Goal: Task Accomplishment & Management: Use online tool/utility

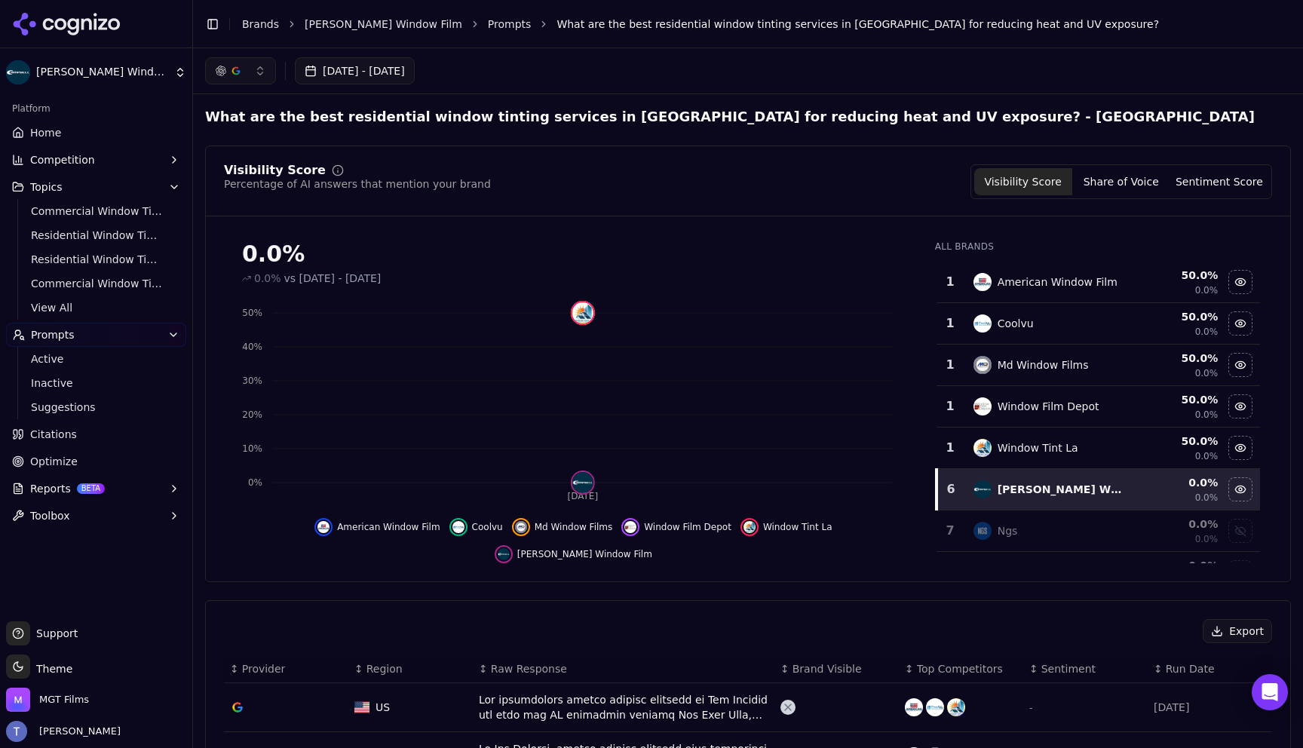
scroll to position [68, 0]
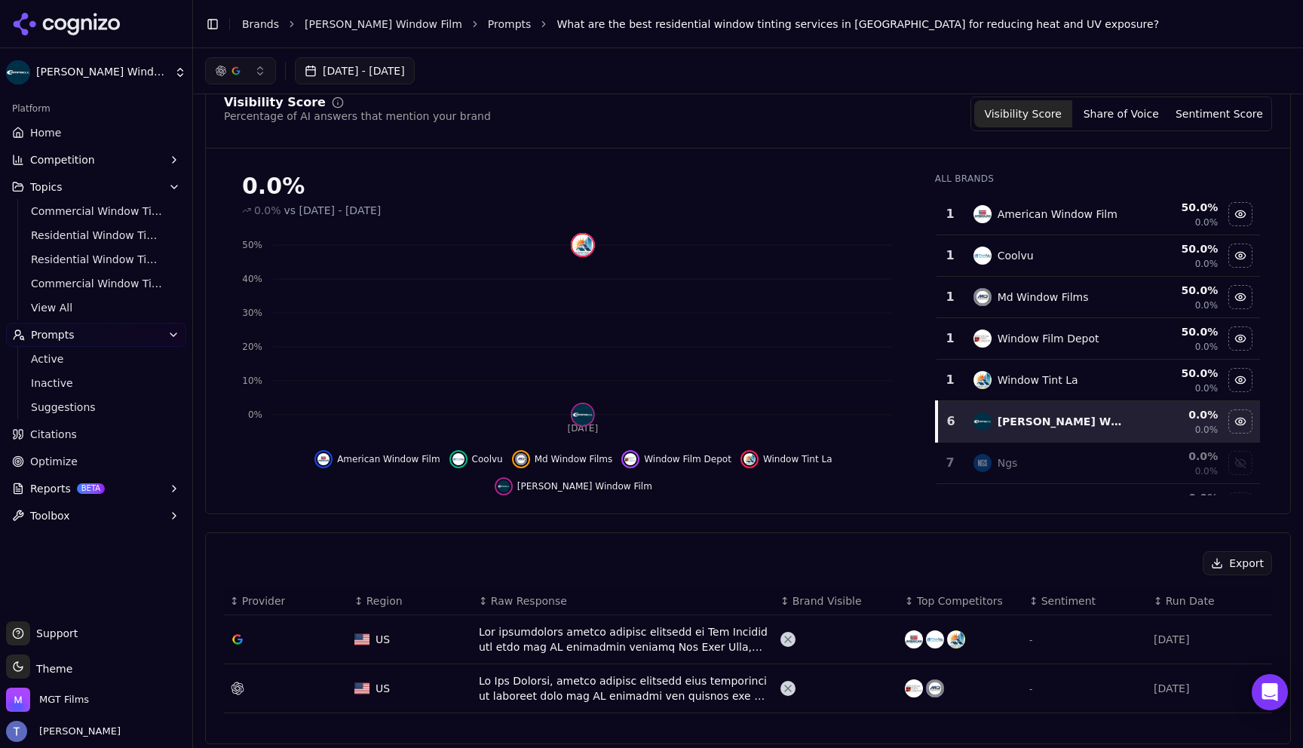
click at [52, 78] on html "[PERSON_NAME] Window Film Platform Home Competition Topics Commercial Window Ti…" at bounding box center [651, 374] width 1303 height 748
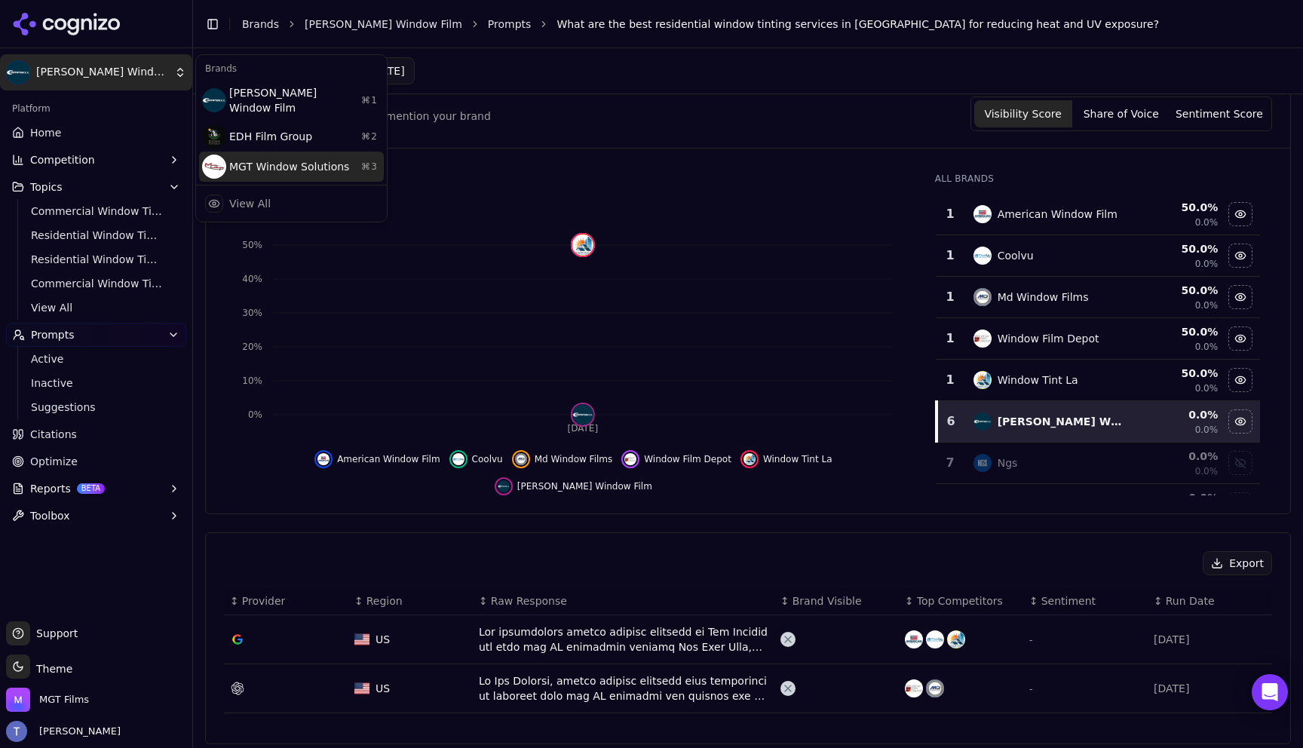
click at [349, 156] on div "MGT Window Solutions ⌘ 3" at bounding box center [291, 167] width 185 height 30
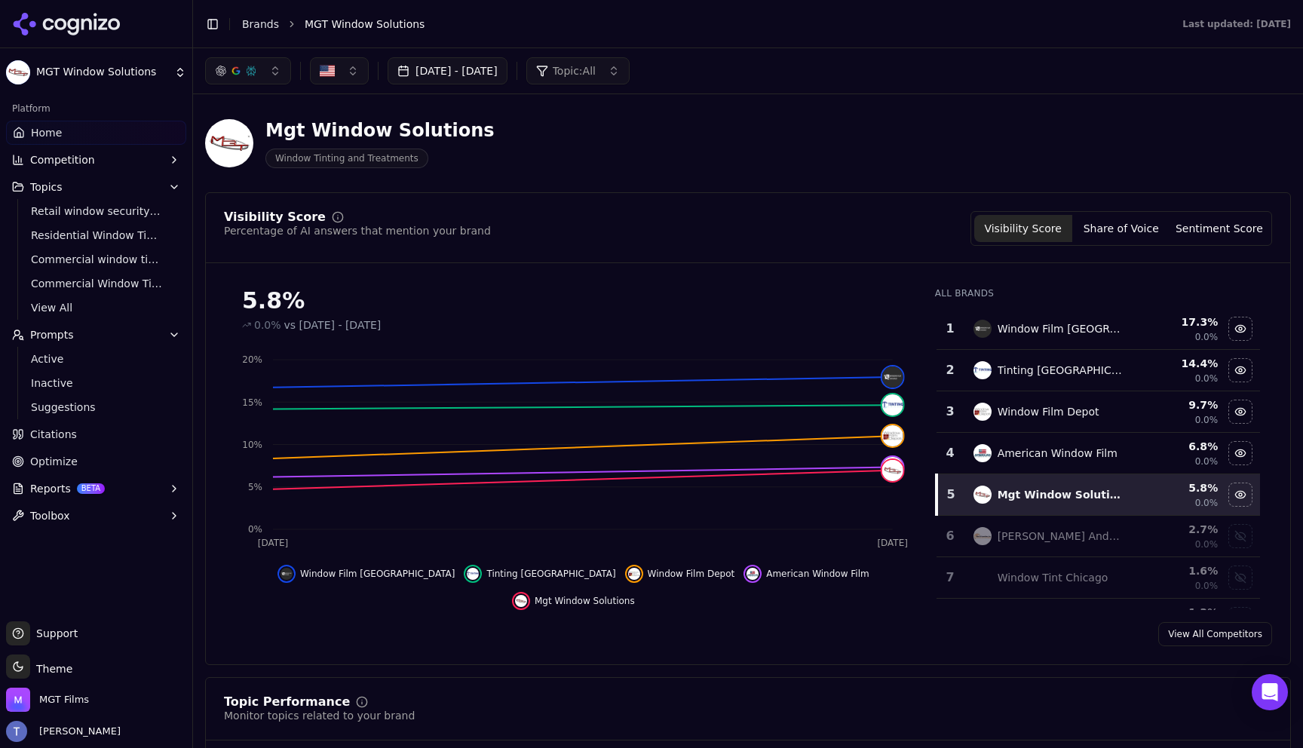
click at [596, 69] on span "Topic: All" at bounding box center [574, 70] width 43 height 15
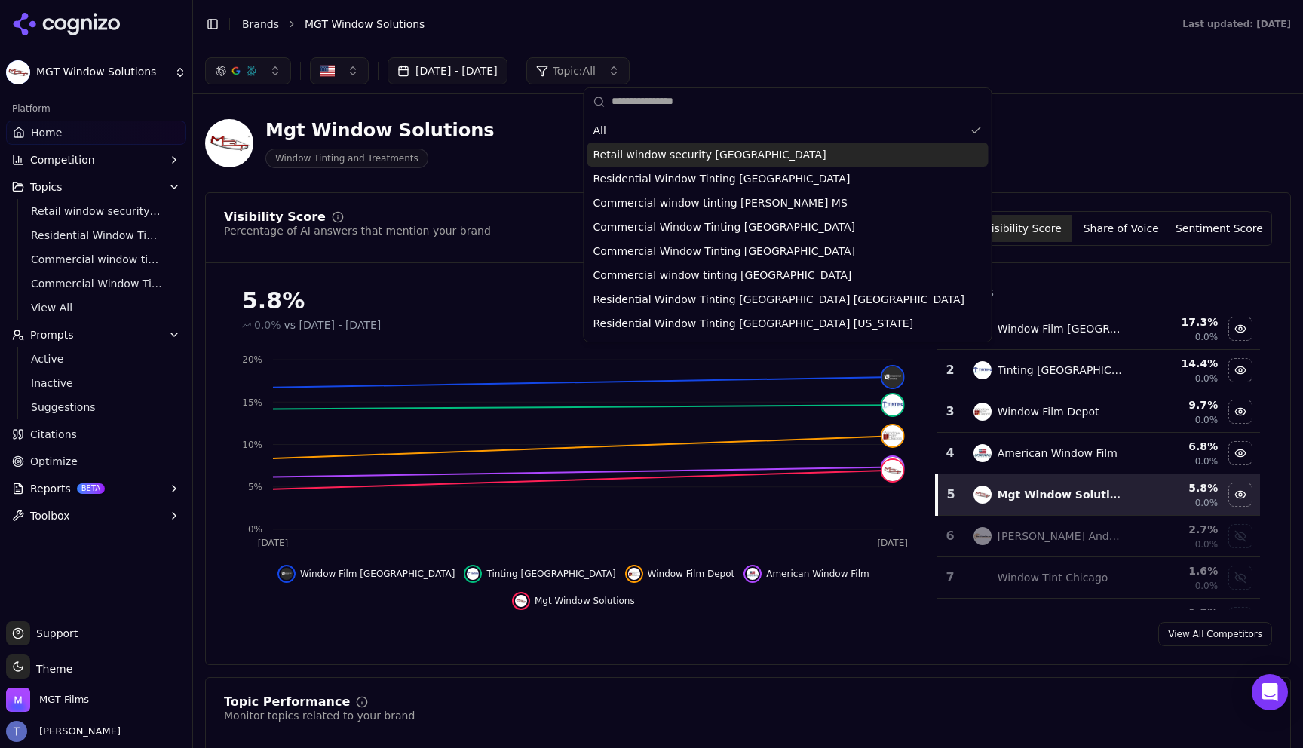
click at [678, 163] on div "Retail window security [GEOGRAPHIC_DATA]" at bounding box center [788, 155] width 401 height 24
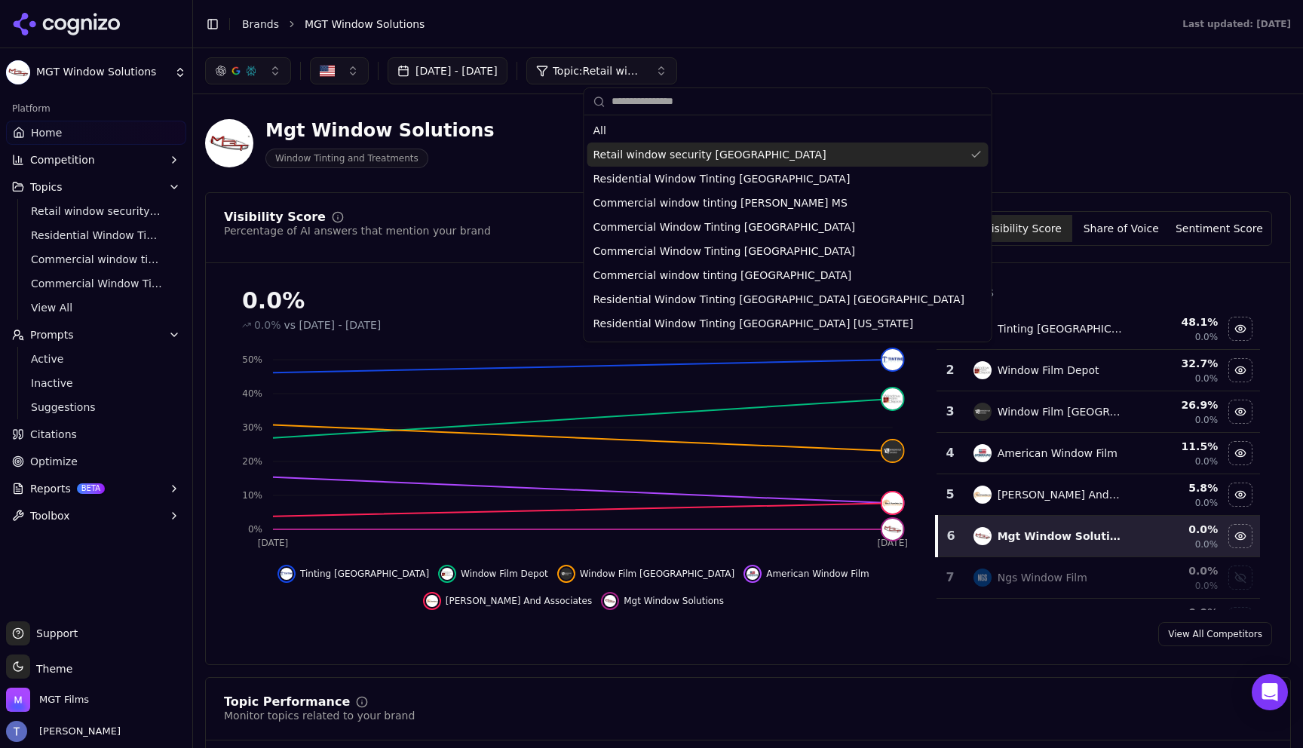
click at [657, 160] on span "Retail window security [GEOGRAPHIC_DATA]" at bounding box center [710, 154] width 233 height 15
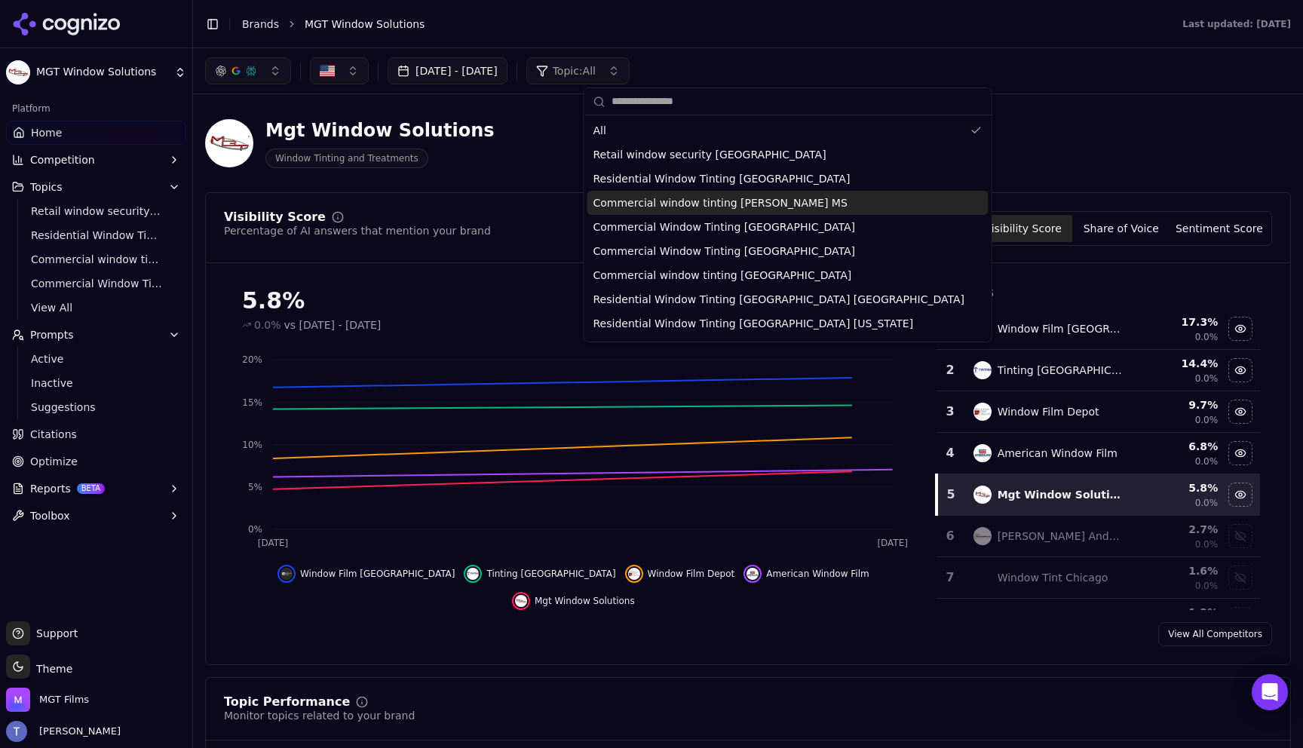
click at [675, 208] on span "Commercial window tinting [PERSON_NAME] MS" at bounding box center [721, 202] width 254 height 15
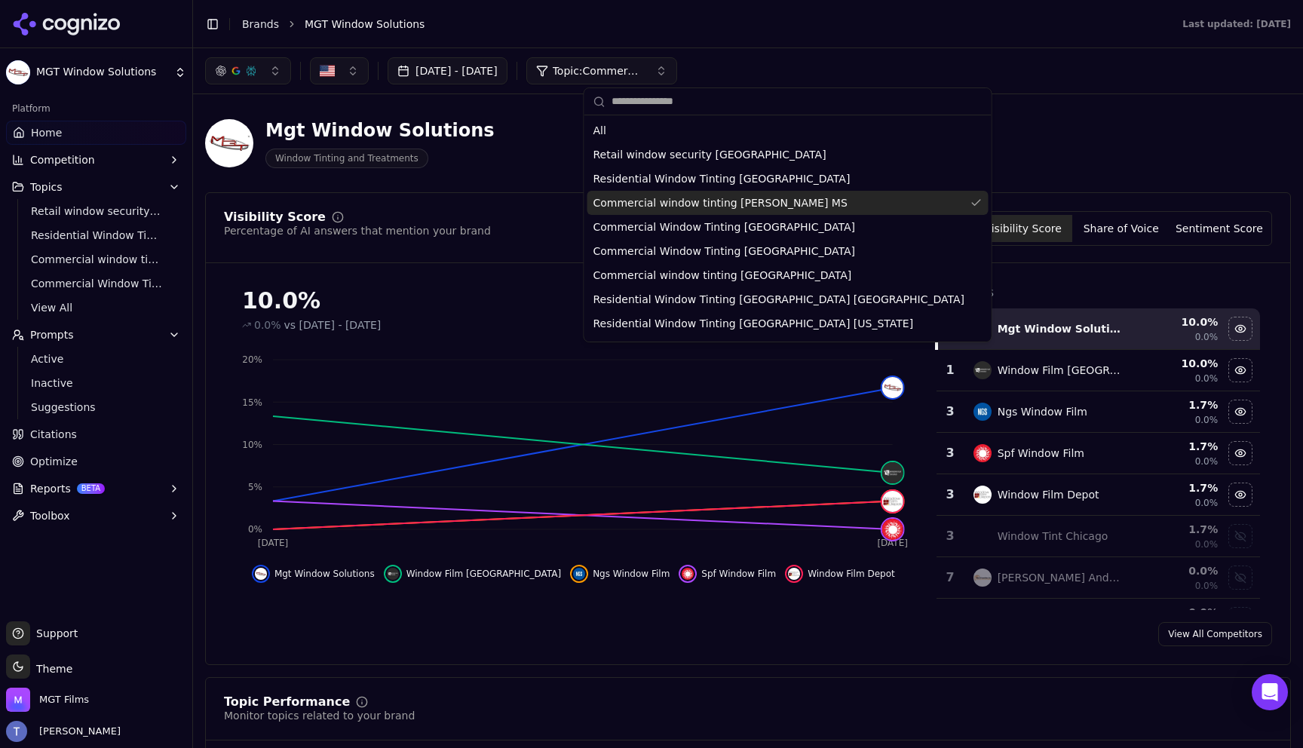
click at [803, 213] on div "Commercial window tinting [PERSON_NAME] MS" at bounding box center [788, 203] width 401 height 24
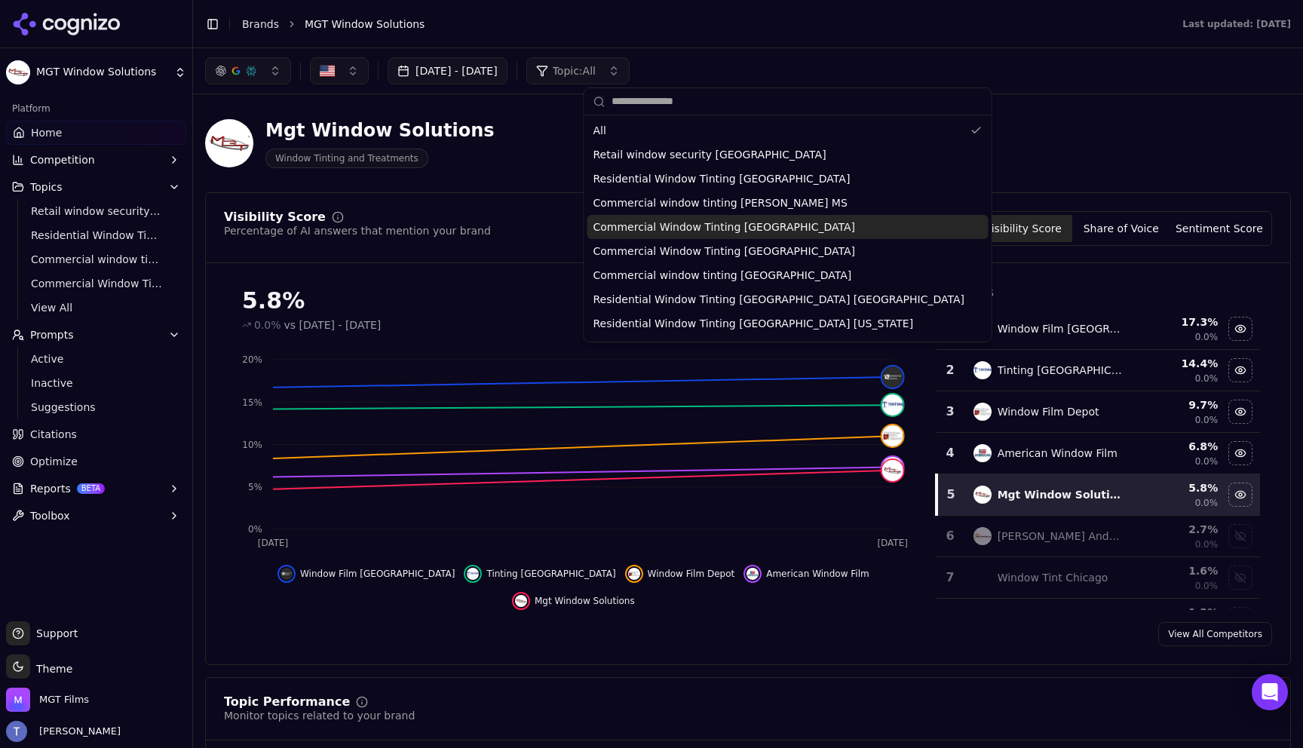
click at [791, 235] on div "Commercial Window Tinting [GEOGRAPHIC_DATA]" at bounding box center [788, 227] width 401 height 24
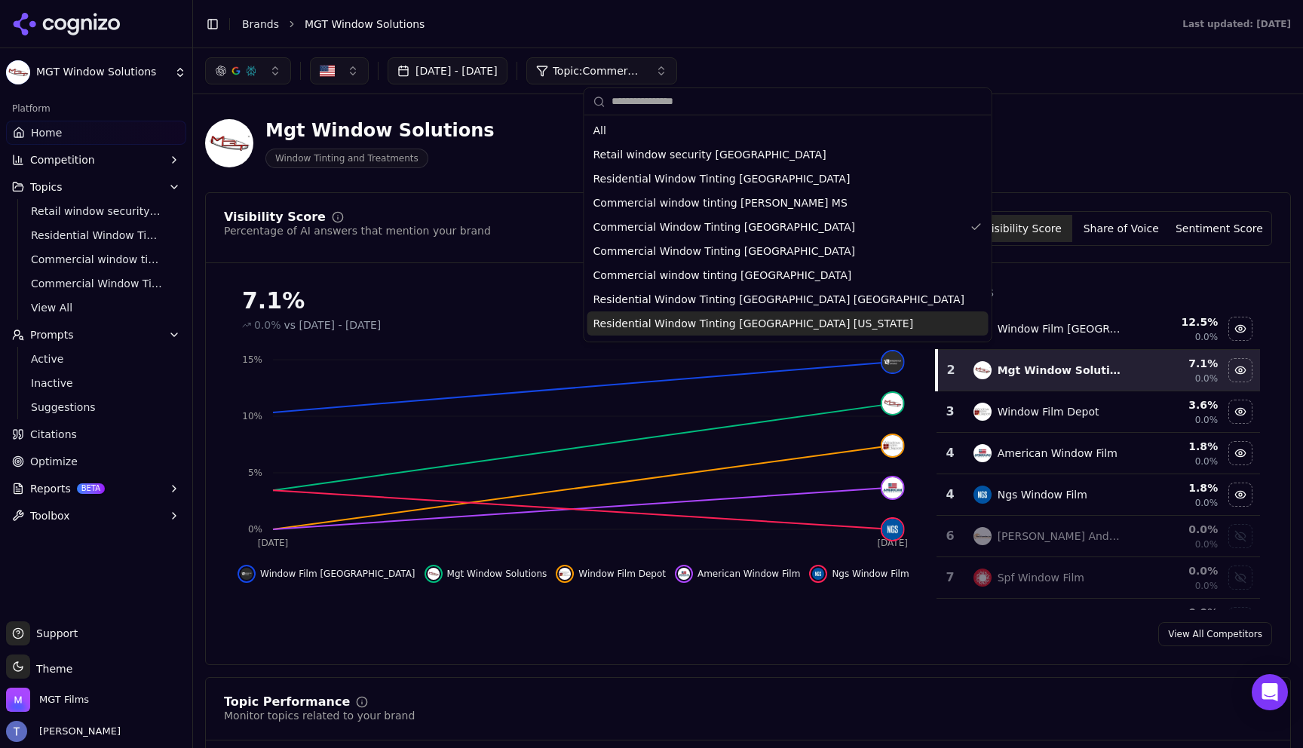
click at [810, 316] on span "Residential Window Tinting [GEOGRAPHIC_DATA] [US_STATE]" at bounding box center [754, 323] width 321 height 15
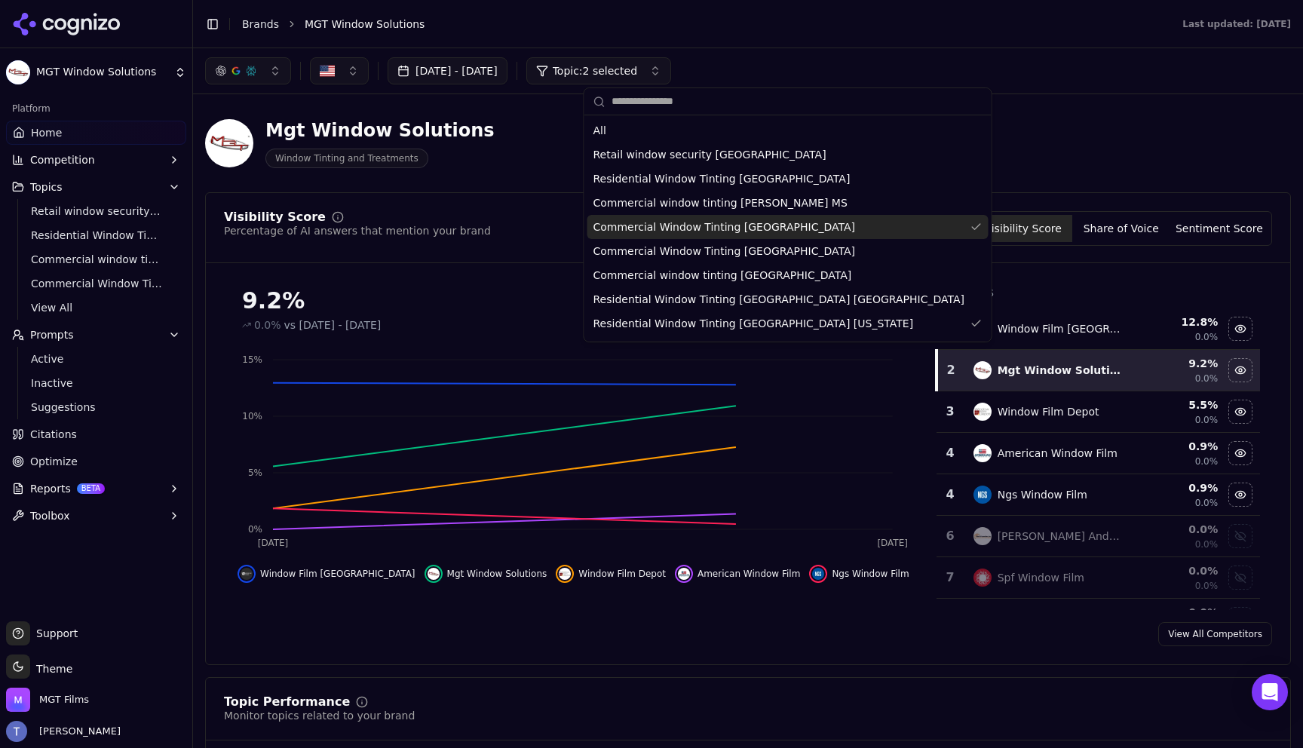
click at [793, 229] on div "Commercial Window Tinting [GEOGRAPHIC_DATA]" at bounding box center [788, 227] width 401 height 24
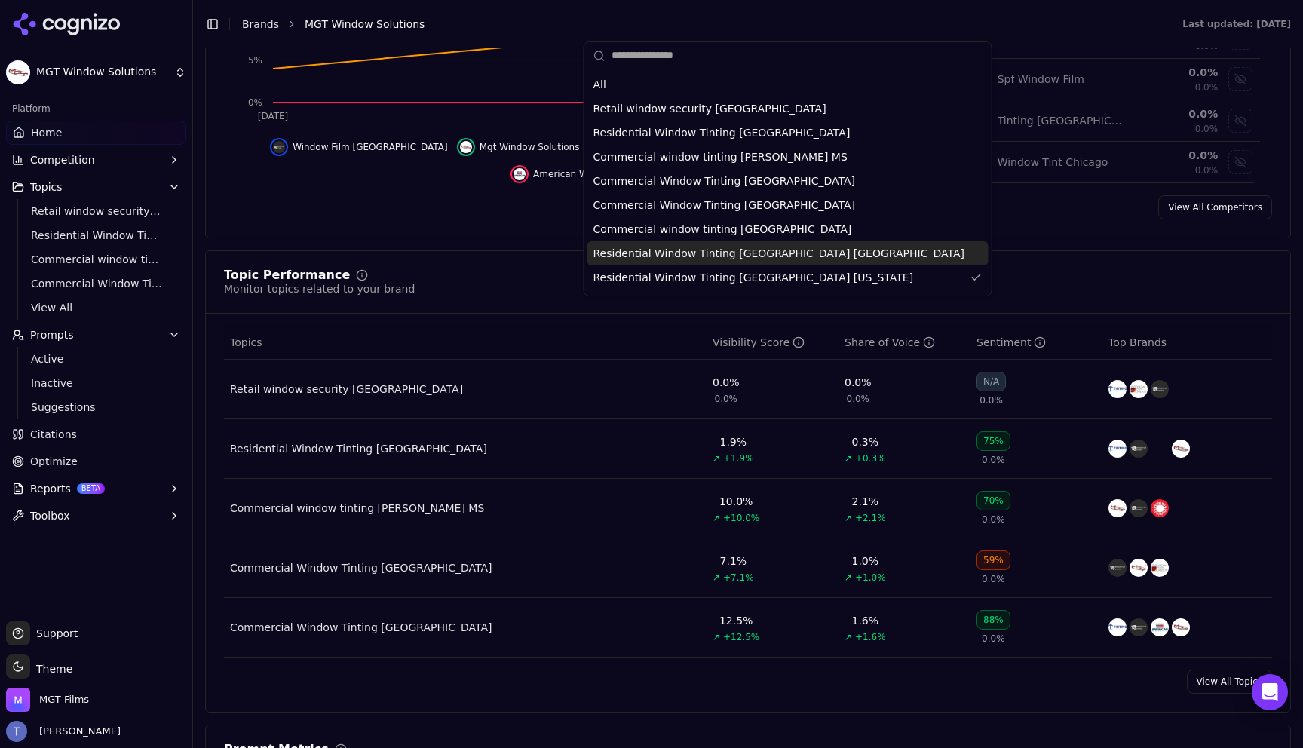
scroll to position [447, 0]
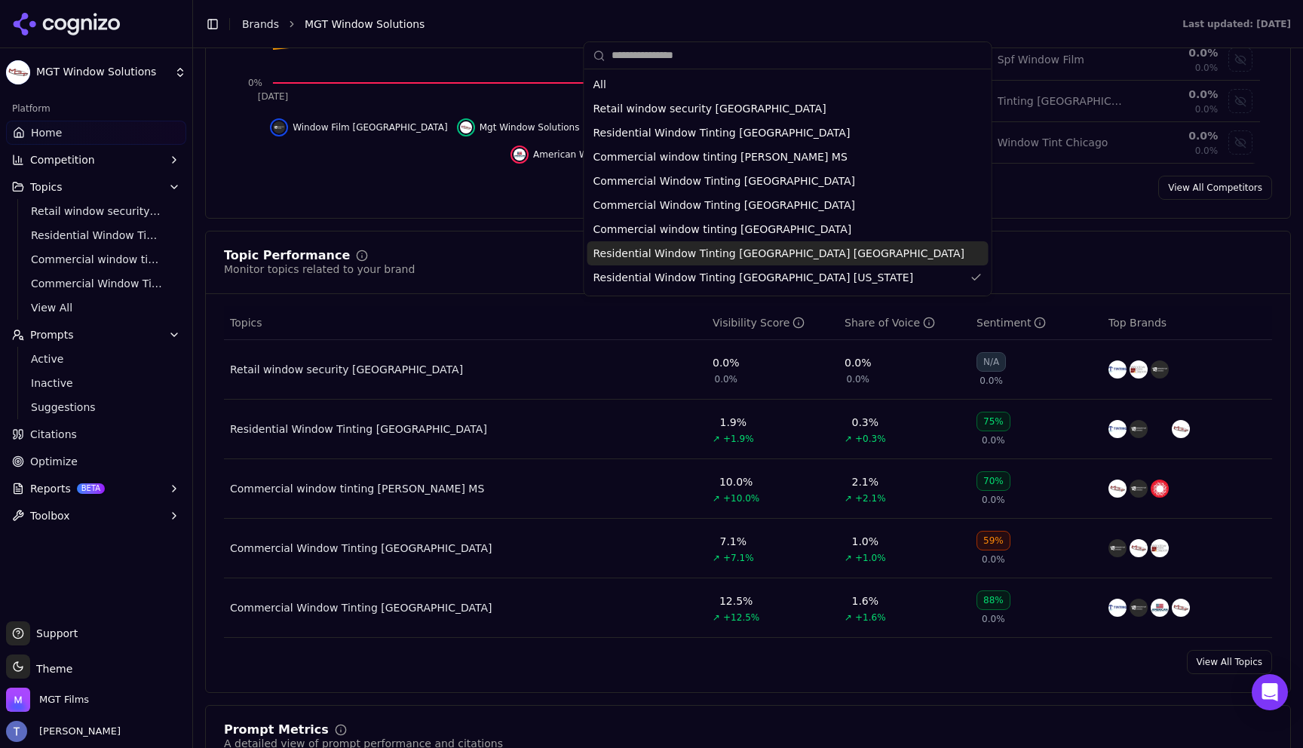
click at [94, 464] on link "Optimize" at bounding box center [96, 462] width 180 height 24
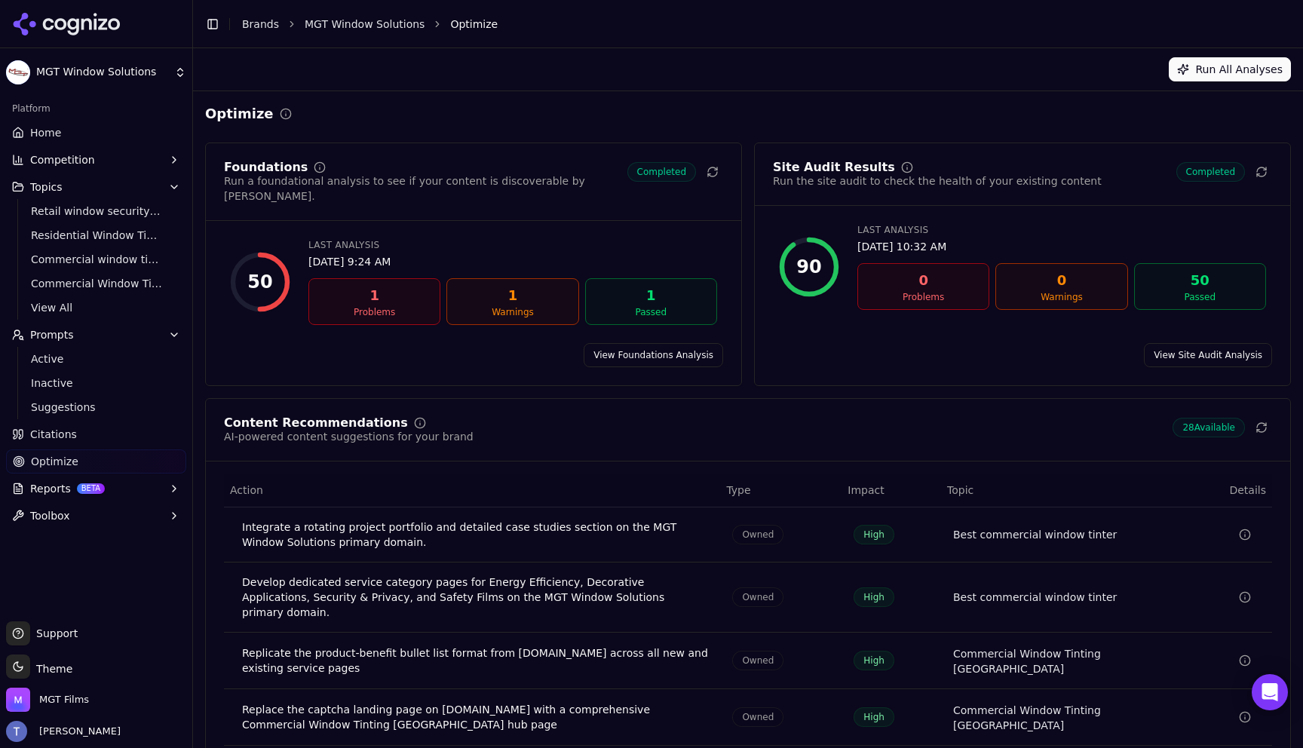
scroll to position [76, 0]
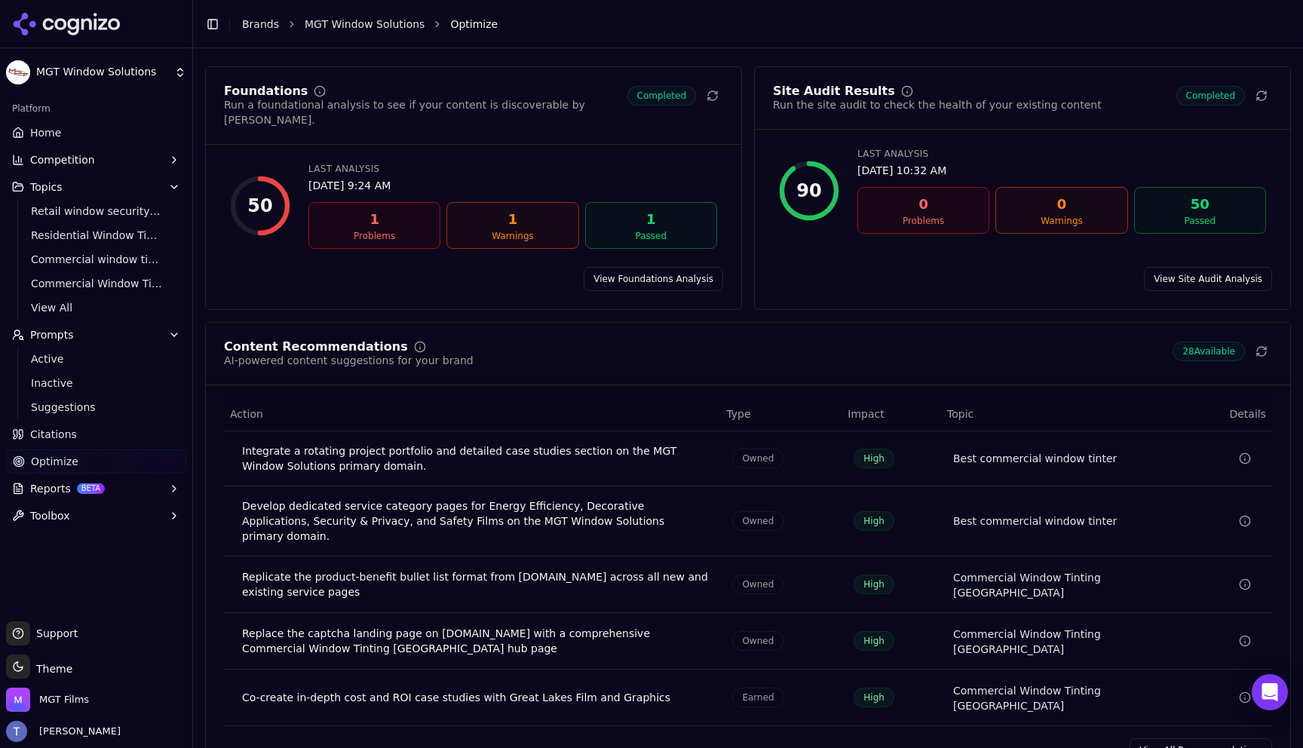
click at [1223, 738] on link "View All Recommendations" at bounding box center [1201, 750] width 143 height 24
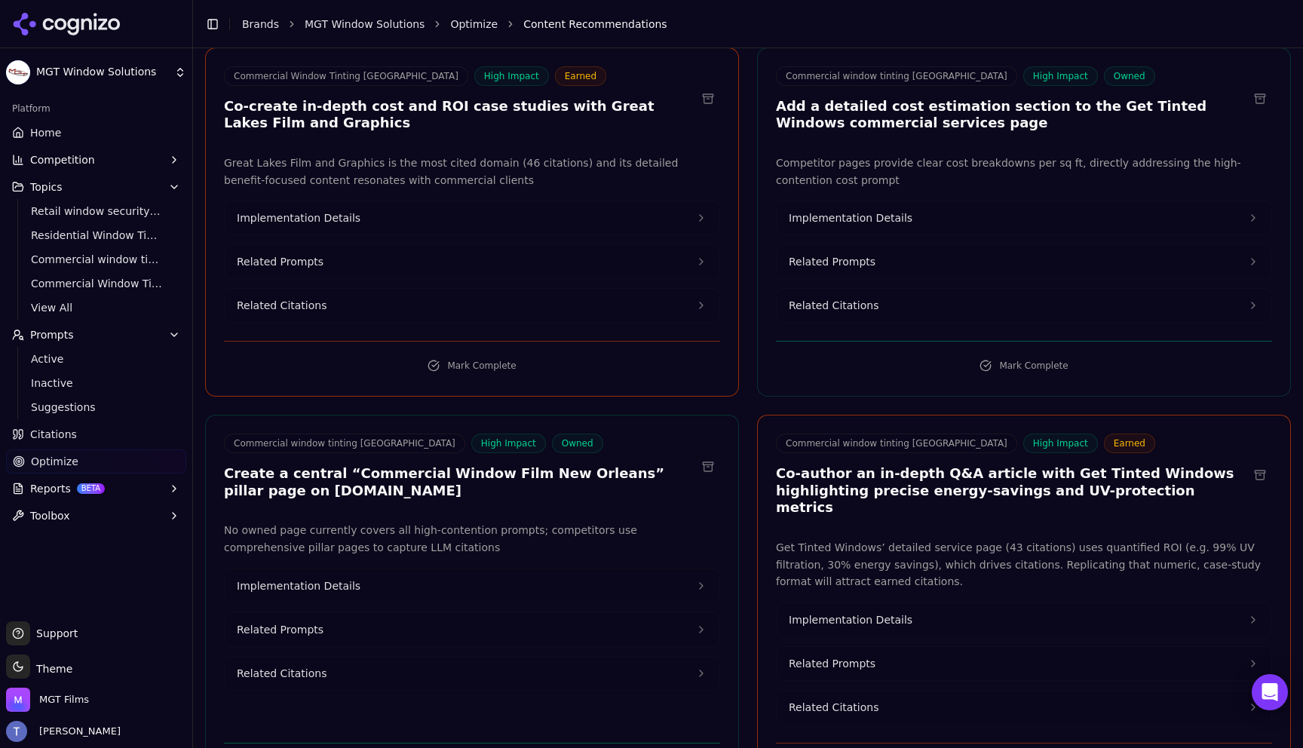
scroll to position [961, 0]
